Goal: Task Accomplishment & Management: Manage account settings

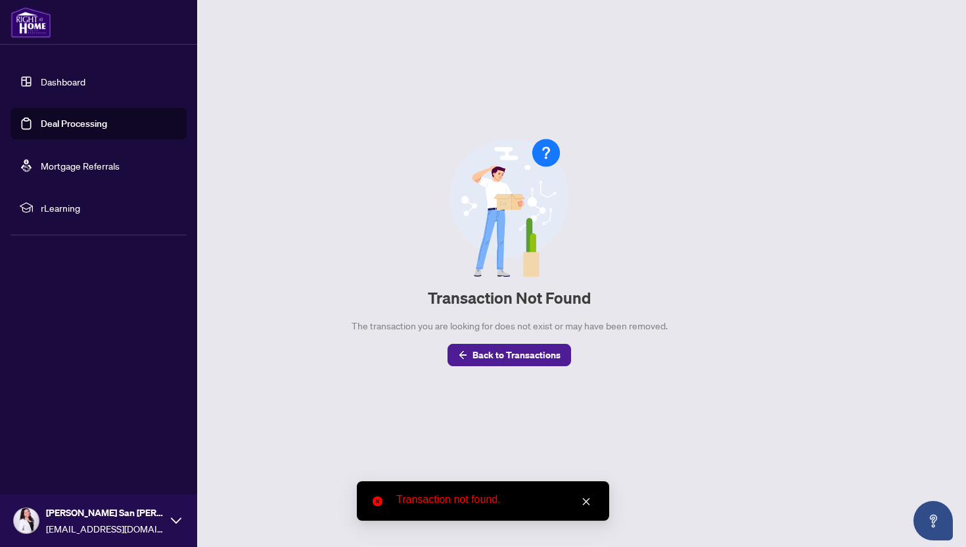
click at [50, 85] on link "Dashboard" at bounding box center [63, 82] width 45 height 12
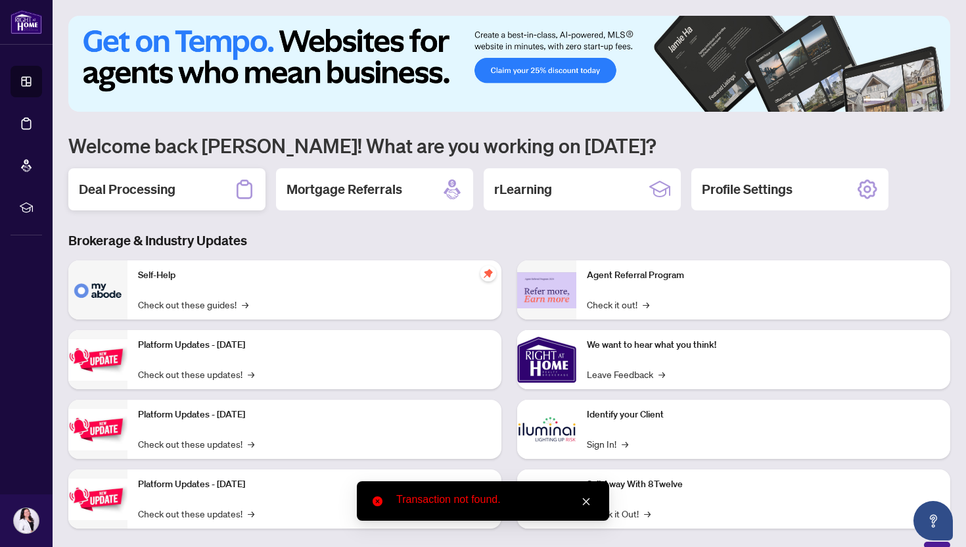
click at [192, 198] on div "Deal Processing" at bounding box center [166, 189] width 197 height 42
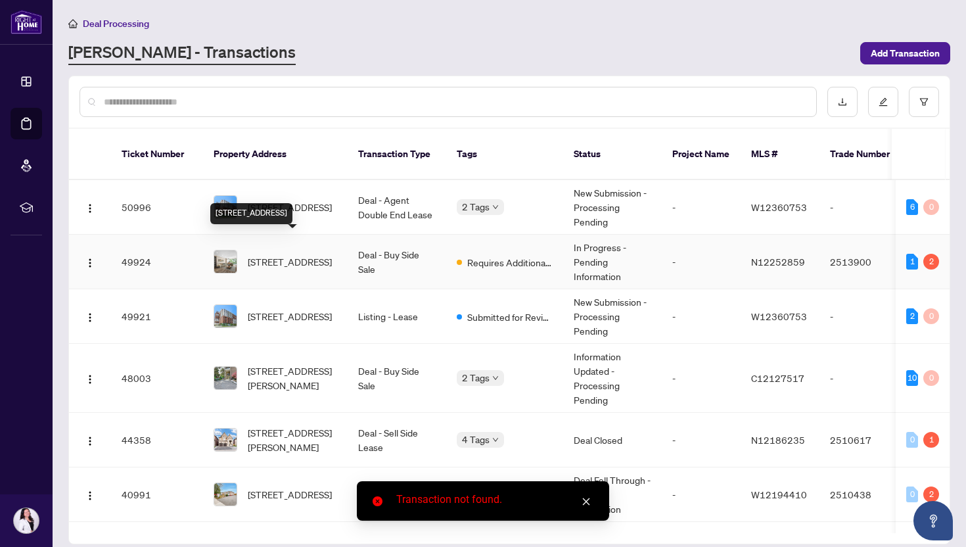
click at [262, 254] on span "[STREET_ADDRESS]" at bounding box center [290, 261] width 84 height 14
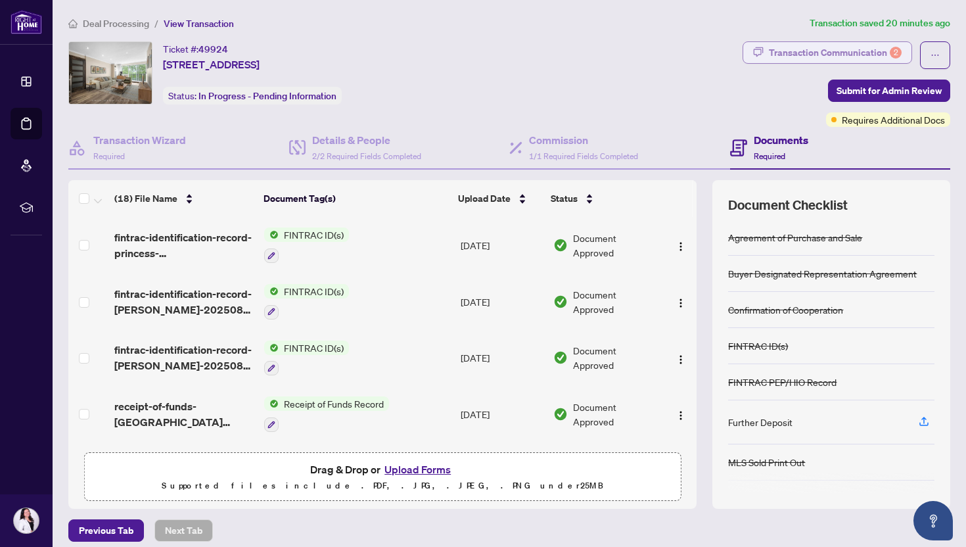
click at [826, 52] on div "Transaction Communication 2" at bounding box center [835, 52] width 133 height 21
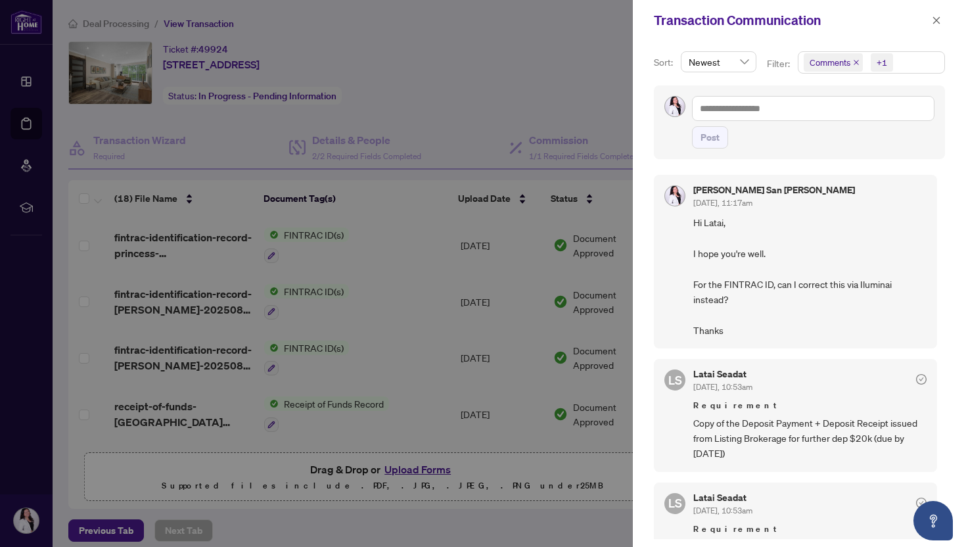
click at [907, 64] on span "Comments +1" at bounding box center [871, 62] width 146 height 21
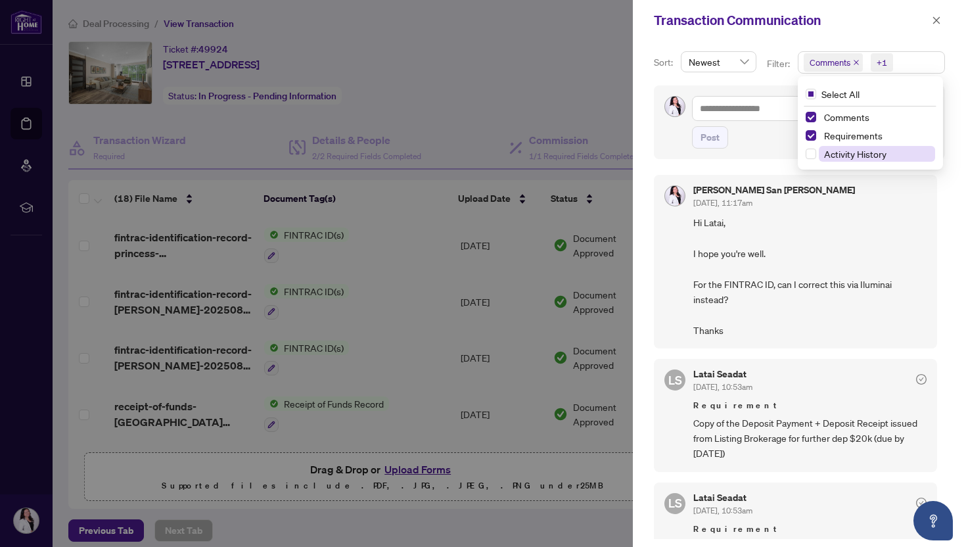
click at [851, 154] on span "Activity History" at bounding box center [855, 154] width 62 height 12
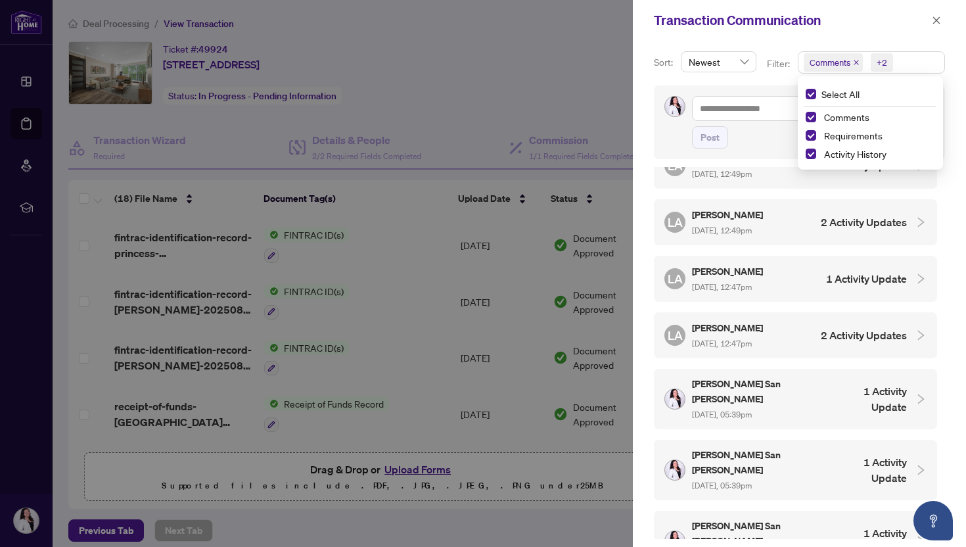
scroll to position [493, 0]
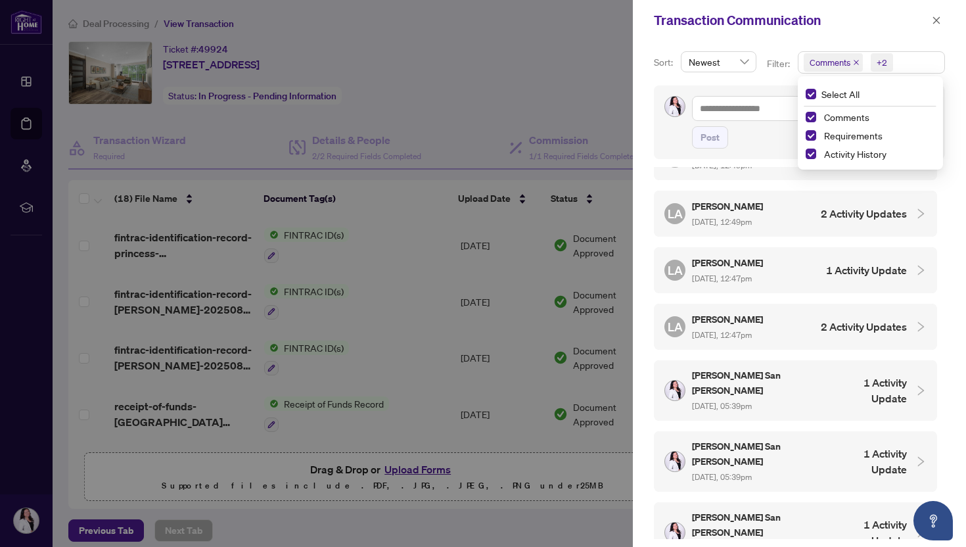
click at [915, 384] on icon "collapsed" at bounding box center [921, 390] width 12 height 12
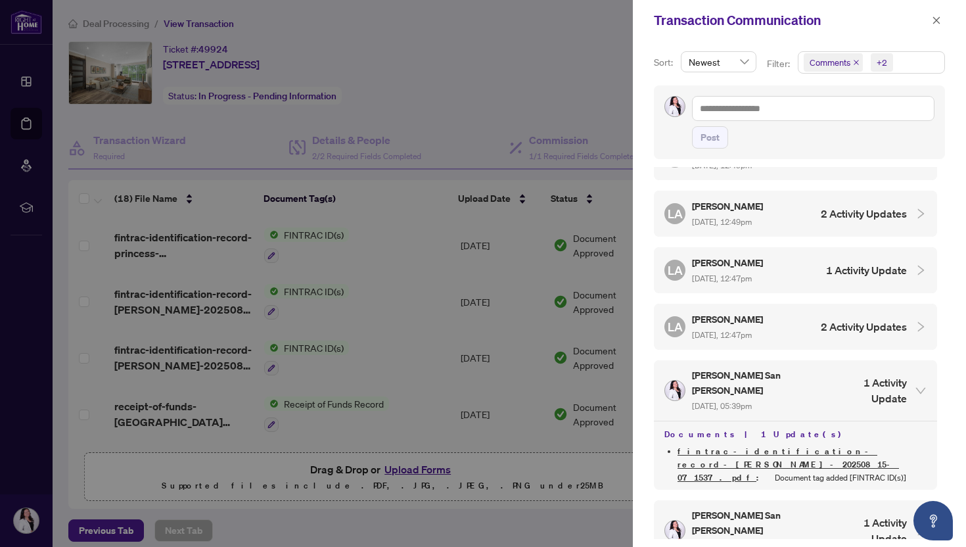
click at [884, 319] on h4 "2 Activity Updates" at bounding box center [864, 327] width 86 height 16
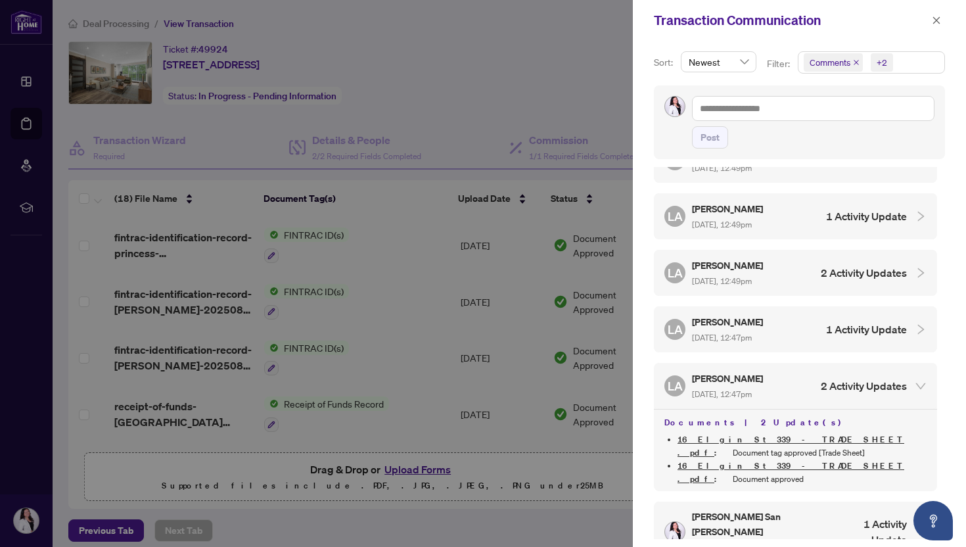
scroll to position [432, 0]
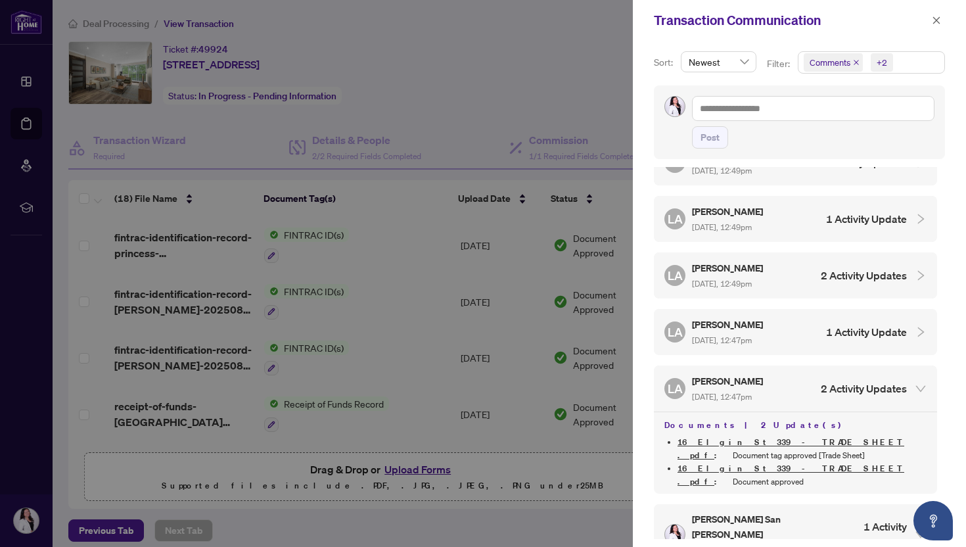
click at [907, 325] on div at bounding box center [917, 332] width 20 height 14
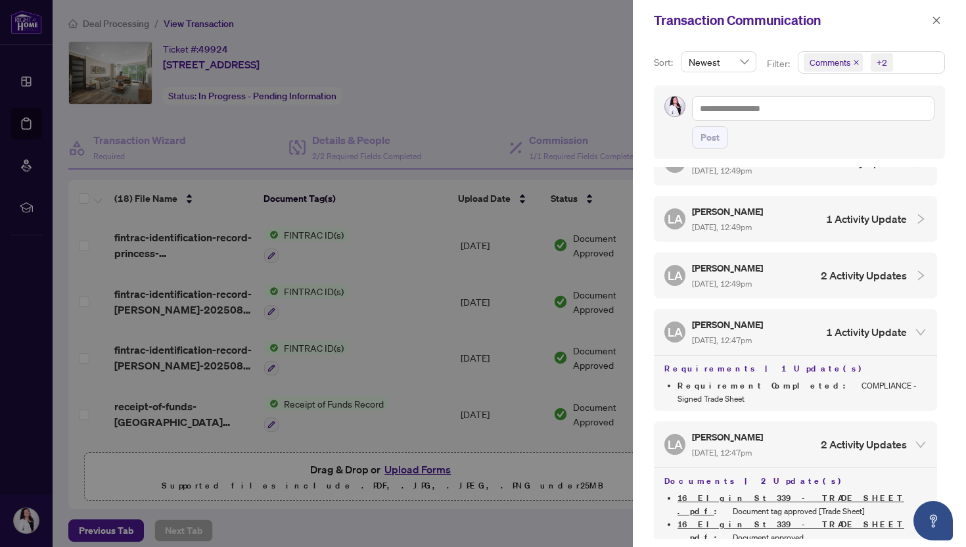
click at [907, 268] on div at bounding box center [917, 275] width 20 height 14
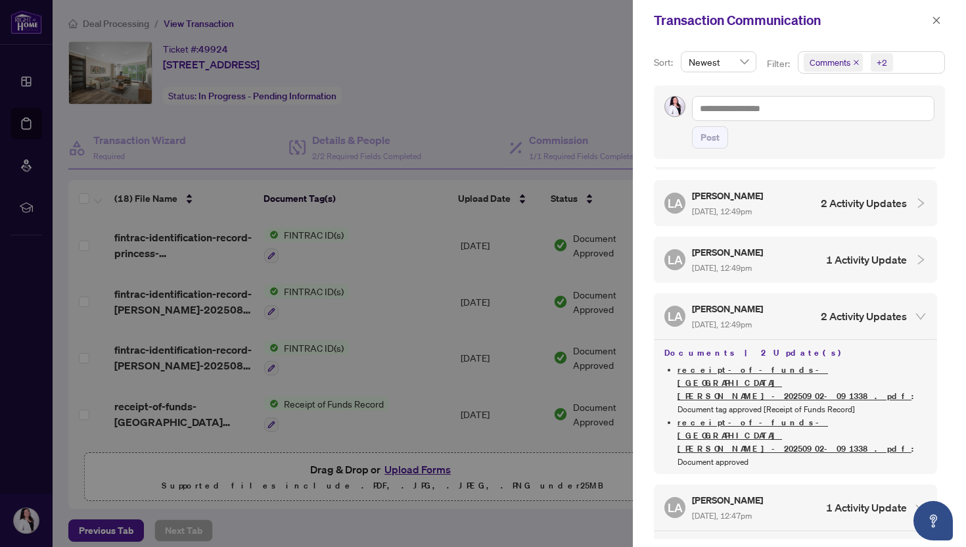
scroll to position [379, 0]
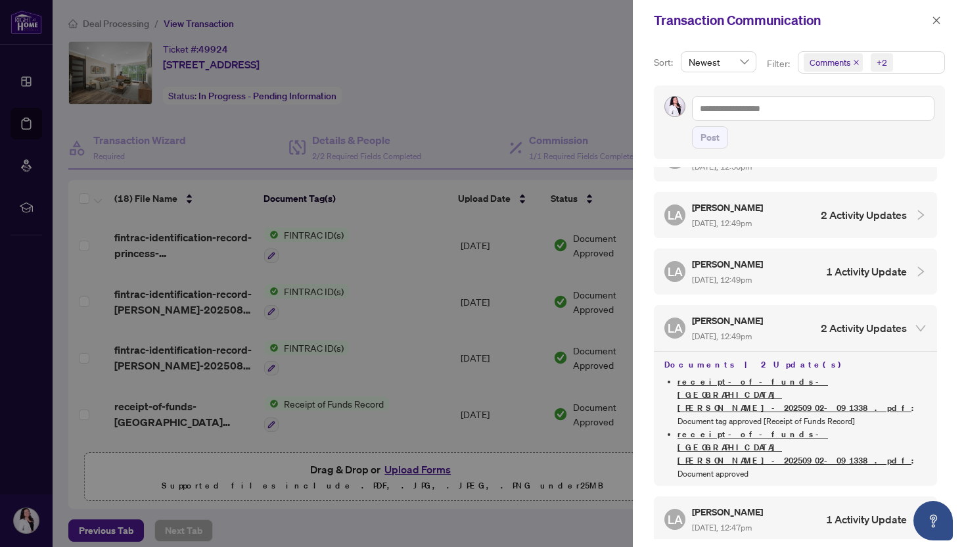
click at [907, 264] on div at bounding box center [917, 271] width 20 height 14
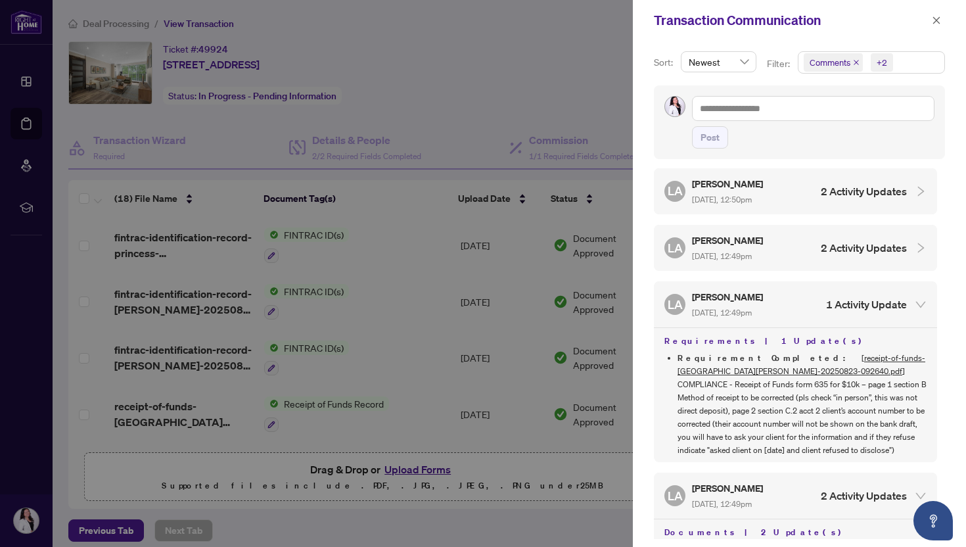
scroll to position [342, 0]
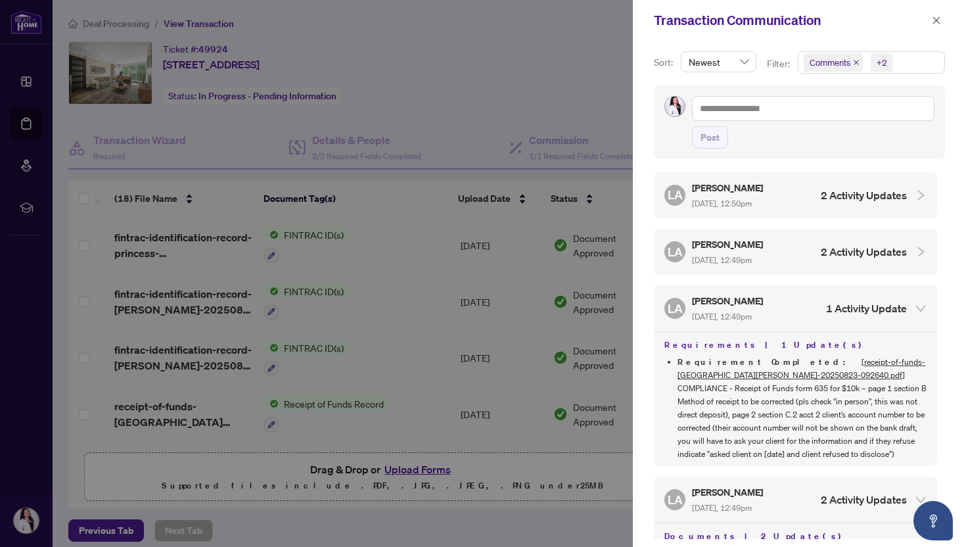
click at [899, 257] on div "[PERSON_NAME] Almuhanna [DATE], 12:49pm 2 Activity Updates" at bounding box center [795, 252] width 283 height 46
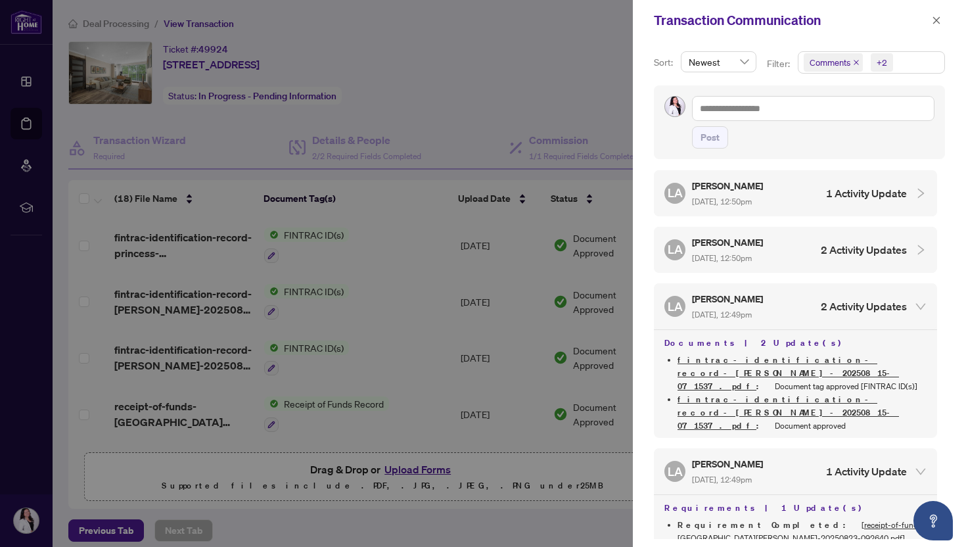
scroll to position [280, 0]
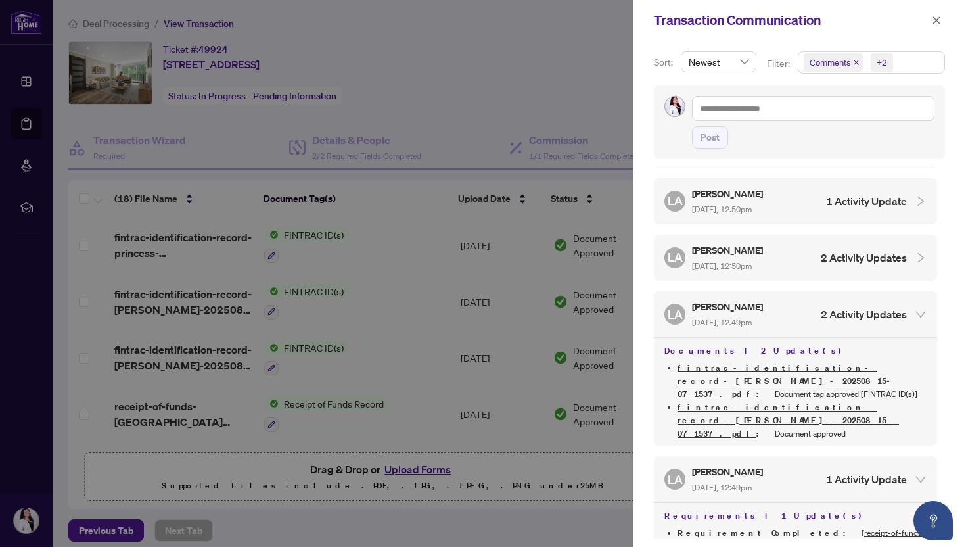
click at [498, 97] on div at bounding box center [483, 273] width 966 height 547
click at [939, 17] on icon "close" at bounding box center [936, 20] width 9 height 9
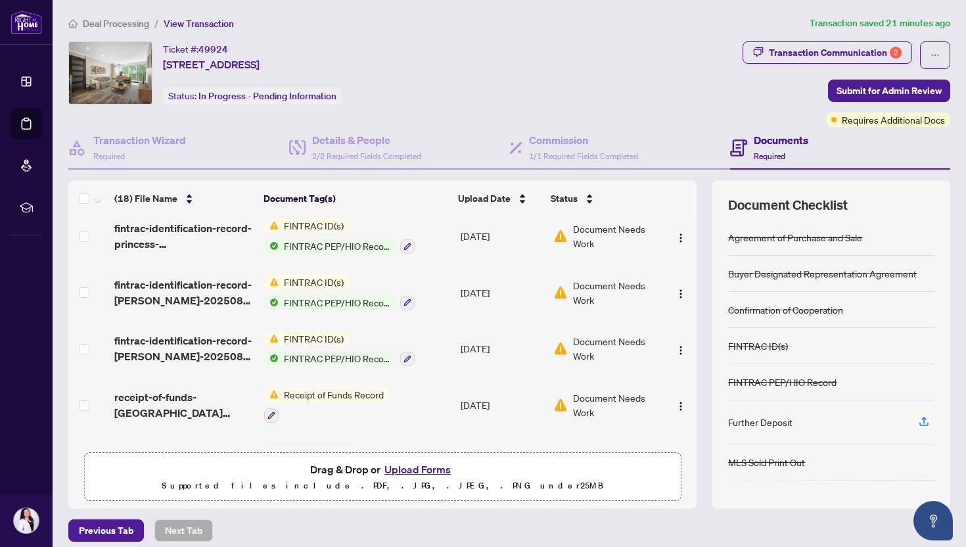
scroll to position [488, 0]
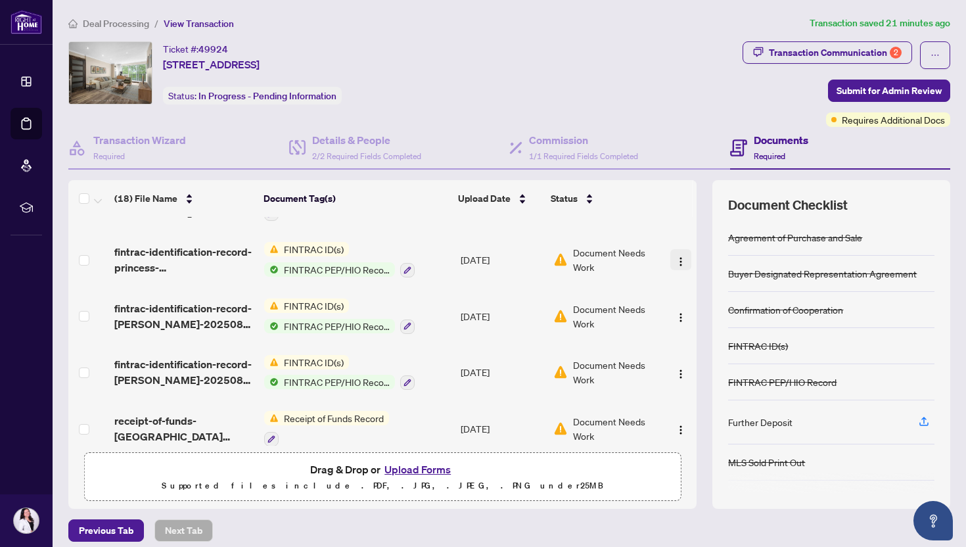
click at [675, 256] on img "button" at bounding box center [680, 261] width 11 height 11
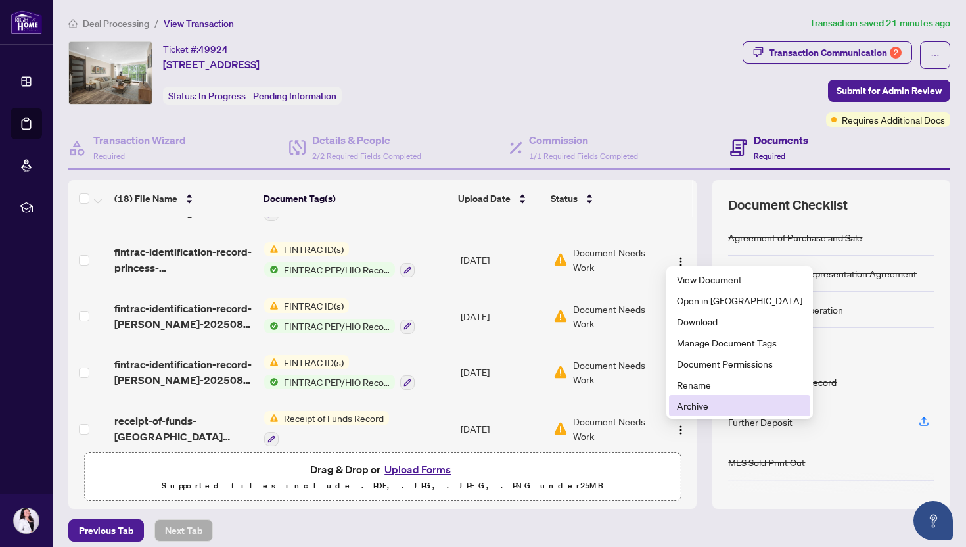
click at [685, 407] on span "Archive" at bounding box center [739, 405] width 125 height 14
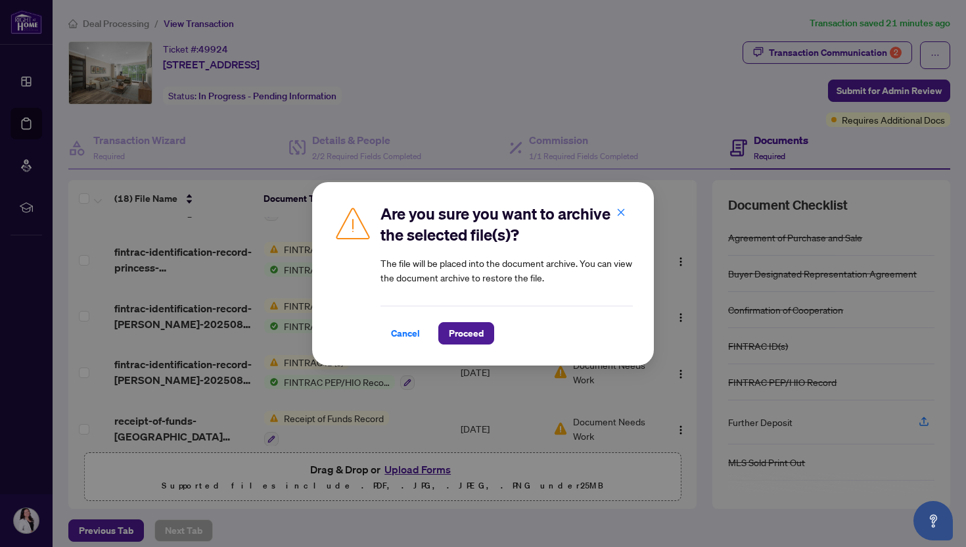
click at [468, 344] on div "Are you sure you want to archive the selected file(s)? The file will be placed …" at bounding box center [483, 273] width 342 height 183
click at [475, 329] on span "Proceed" at bounding box center [466, 333] width 35 height 21
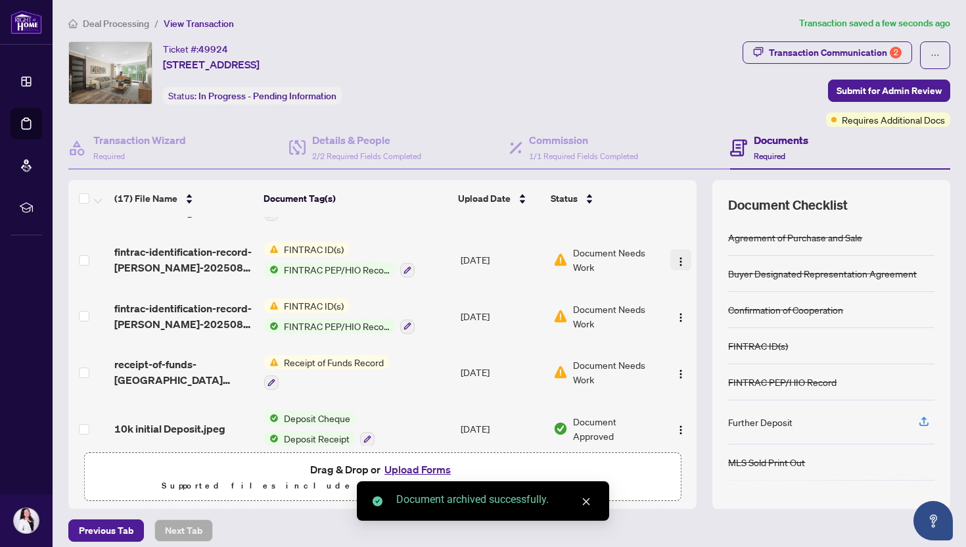
click at [678, 256] on img "button" at bounding box center [680, 261] width 11 height 11
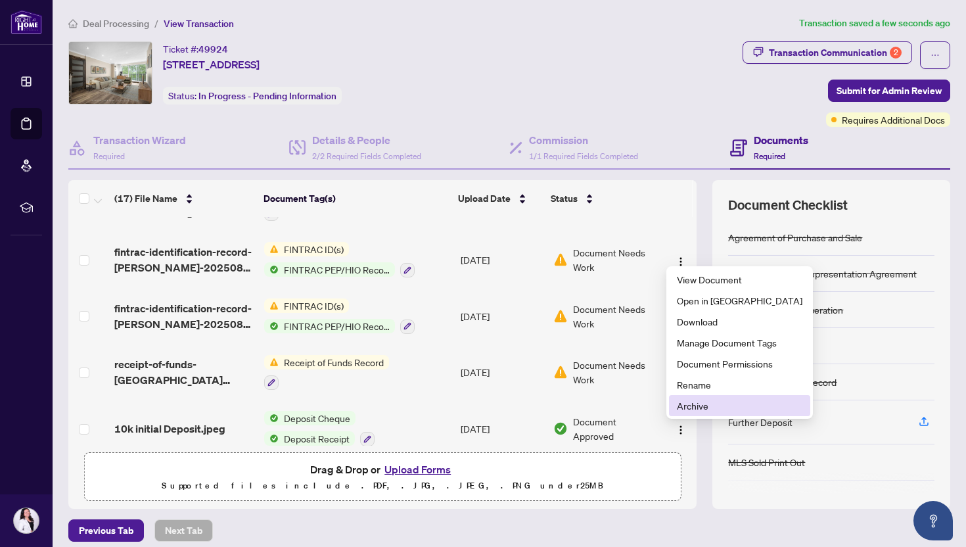
click at [685, 405] on span "Archive" at bounding box center [739, 405] width 125 height 14
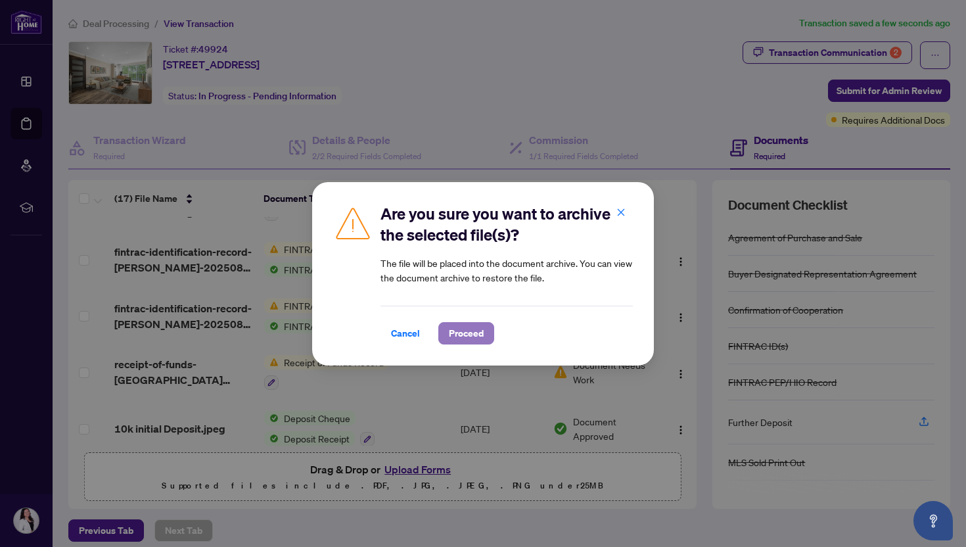
click at [464, 328] on span "Proceed" at bounding box center [466, 333] width 35 height 21
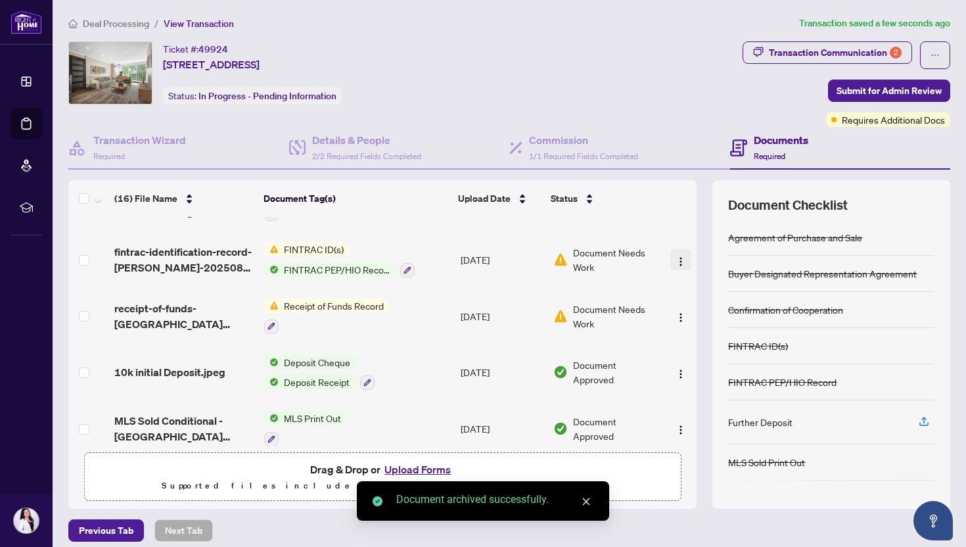
click at [677, 256] on img "button" at bounding box center [680, 261] width 11 height 11
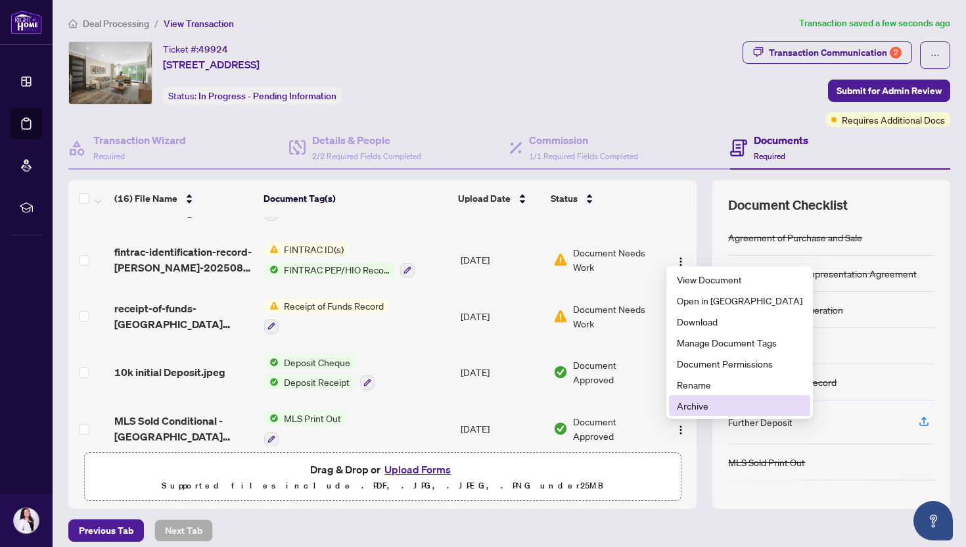
click at [684, 400] on span "Archive" at bounding box center [739, 405] width 125 height 14
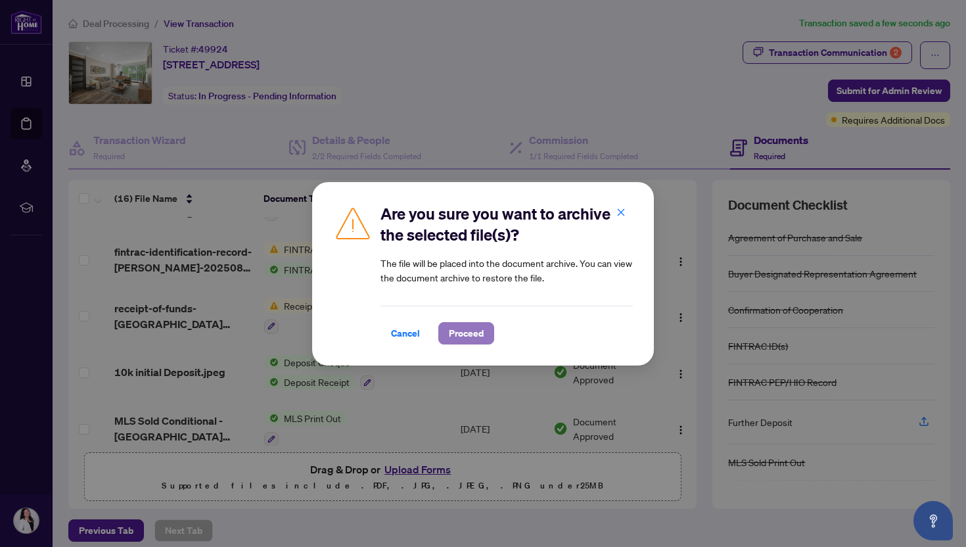
click at [465, 335] on span "Proceed" at bounding box center [466, 333] width 35 height 21
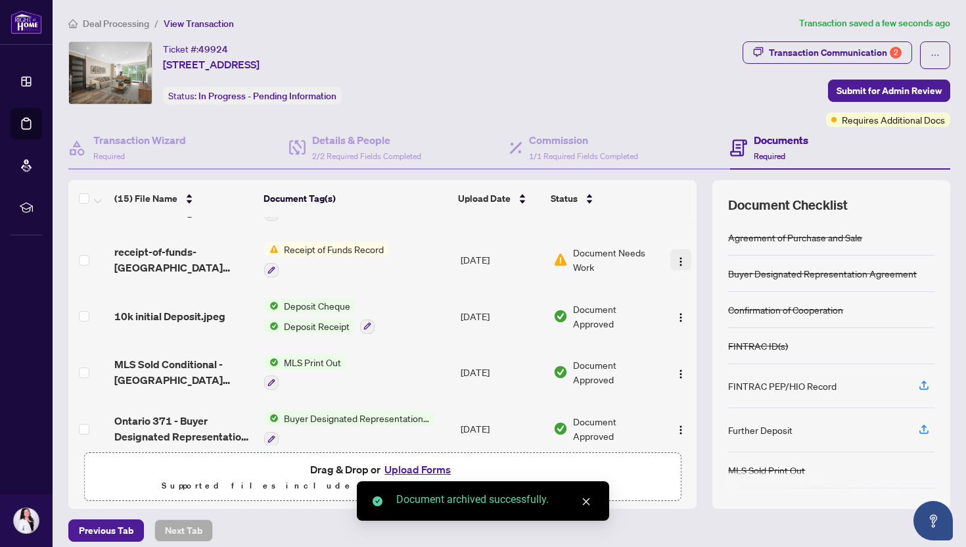
click at [679, 256] on img "button" at bounding box center [680, 261] width 11 height 11
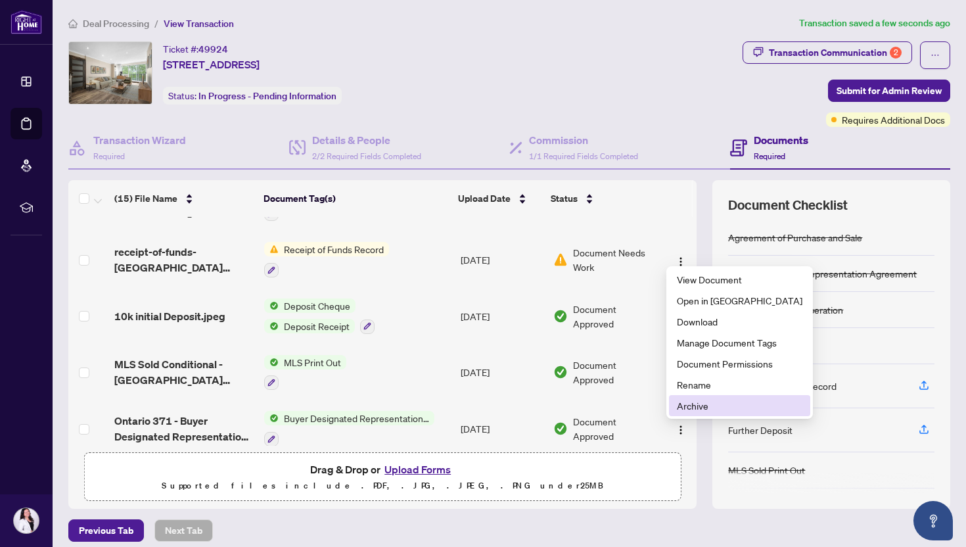
click at [686, 401] on span "Archive" at bounding box center [739, 405] width 125 height 14
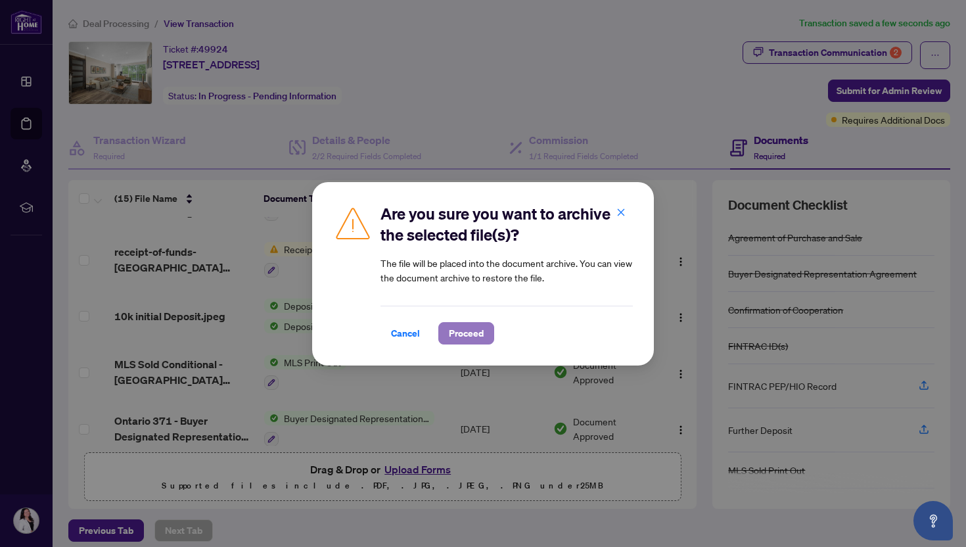
click at [466, 333] on span "Proceed" at bounding box center [466, 333] width 35 height 21
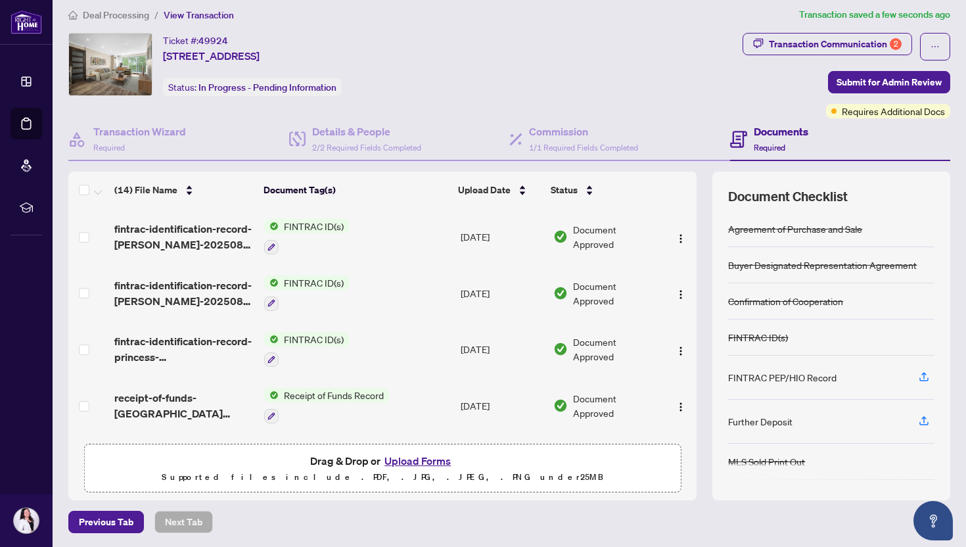
scroll to position [0, 0]
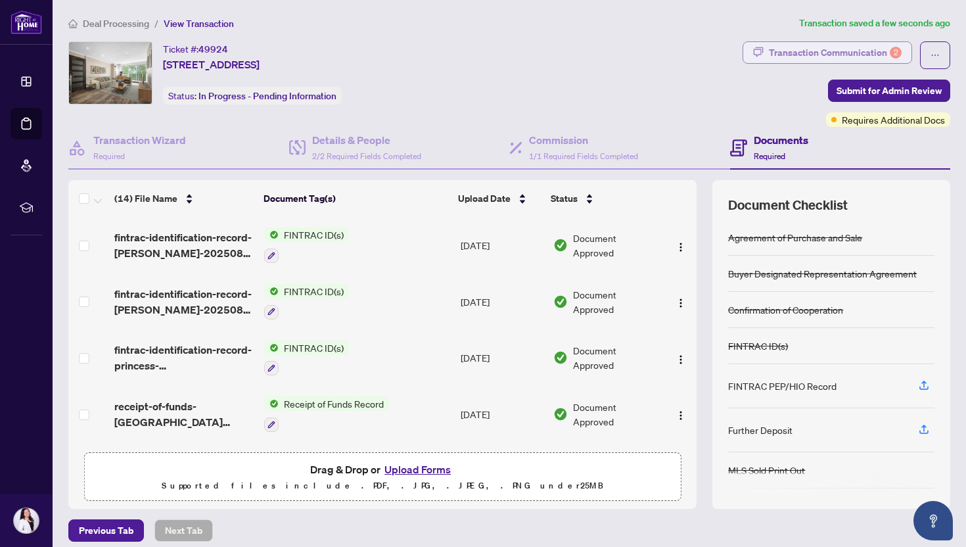
click at [780, 51] on div "Transaction Communication 2" at bounding box center [835, 52] width 133 height 21
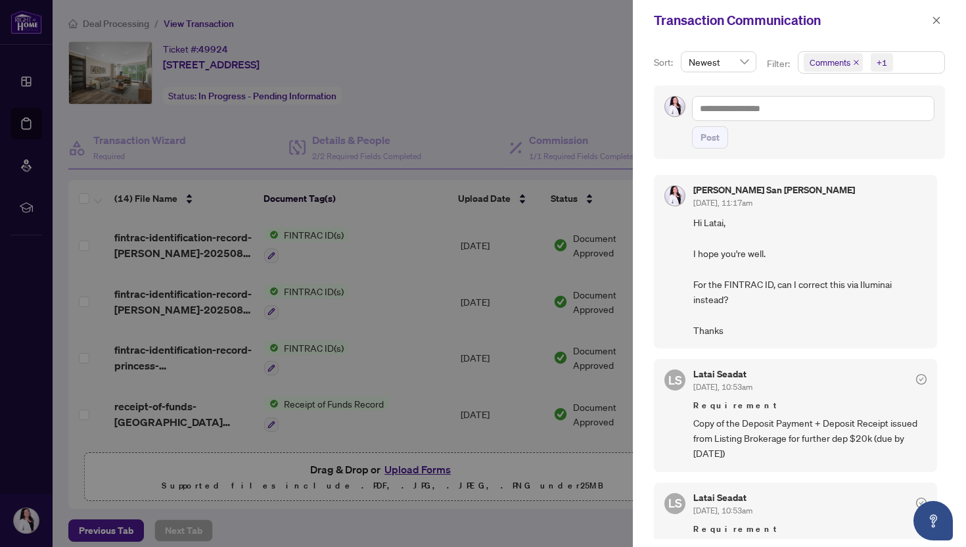
click at [107, 29] on div at bounding box center [483, 273] width 966 height 547
click at [938, 21] on icon "close" at bounding box center [936, 20] width 9 height 9
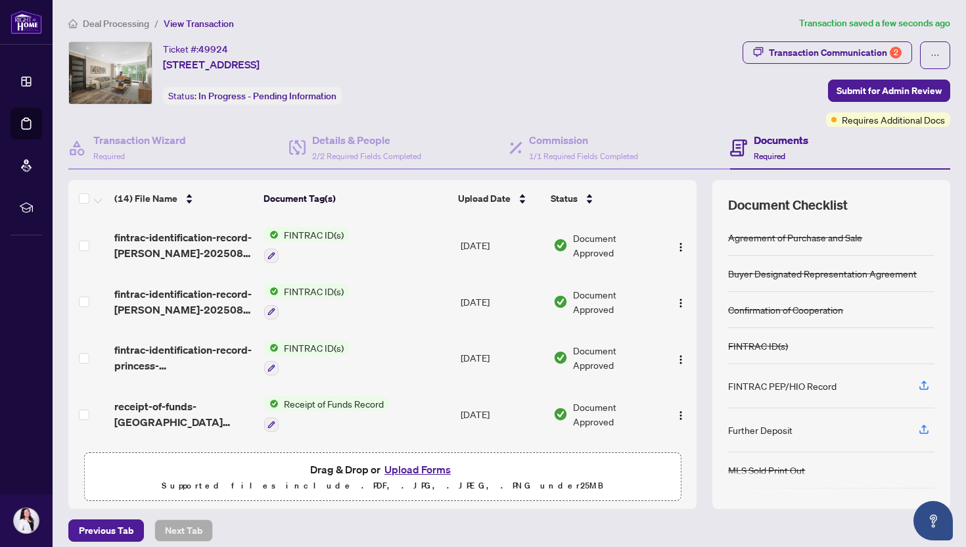
click at [118, 22] on span "Deal Processing" at bounding box center [116, 24] width 66 height 12
